Goal: Communication & Community: Participate in discussion

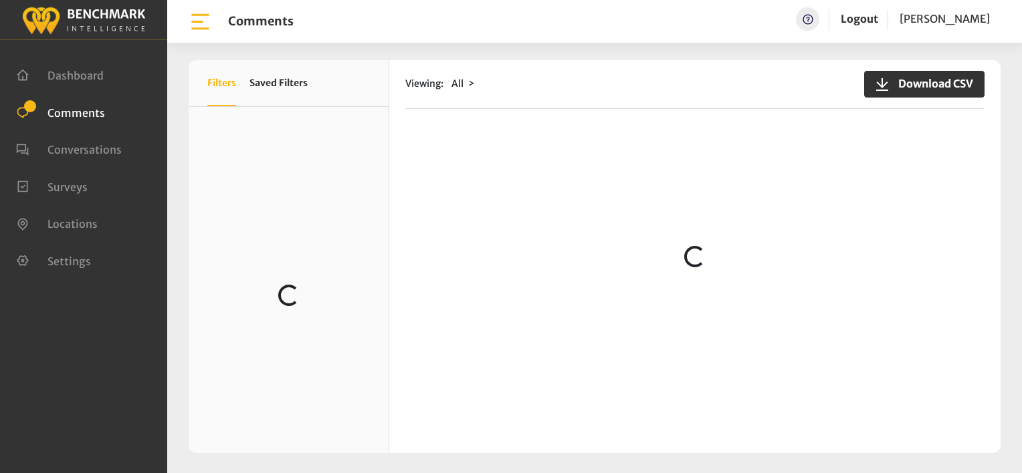
scroll to position [1003, 0]
click at [96, 108] on span "Comments" at bounding box center [76, 112] width 58 height 13
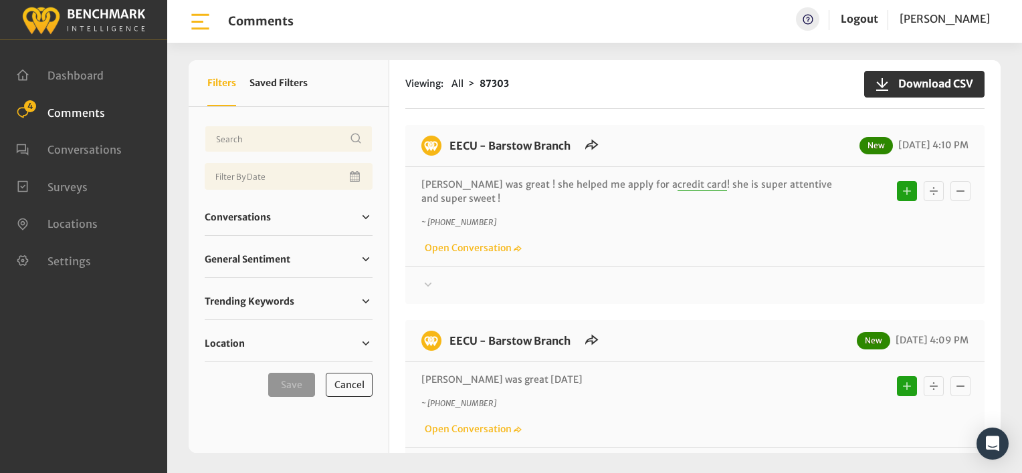
click at [599, 246] on div "~ +15599033426 Open Conversation" at bounding box center [694, 236] width 547 height 39
click at [553, 106] on div "Viewing: All 87303 Download CSV" at bounding box center [694, 84] width 579 height 49
